Goal: Browse casually

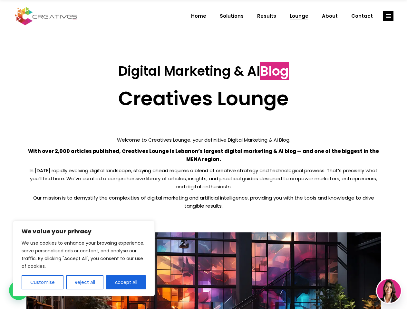
click at [203, 155] on p "With over 2,000 articles published, Creatives Lounge is Lebanon’s largest digit…" at bounding box center [203, 155] width 355 height 16
click at [42, 283] on button "Customise" at bounding box center [43, 283] width 42 height 14
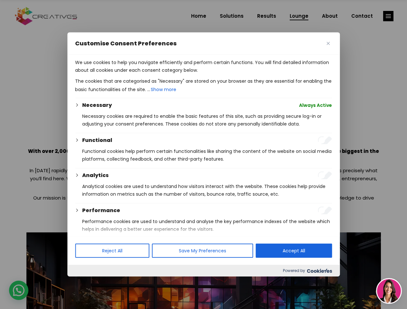
click at [84, 283] on div at bounding box center [203, 154] width 407 height 309
click at [126, 283] on div at bounding box center [203, 154] width 407 height 309
click at [388, 16] on div at bounding box center [203, 154] width 407 height 309
click at [389, 291] on img at bounding box center [389, 292] width 24 height 24
